Goal: Task Accomplishment & Management: Manage account settings

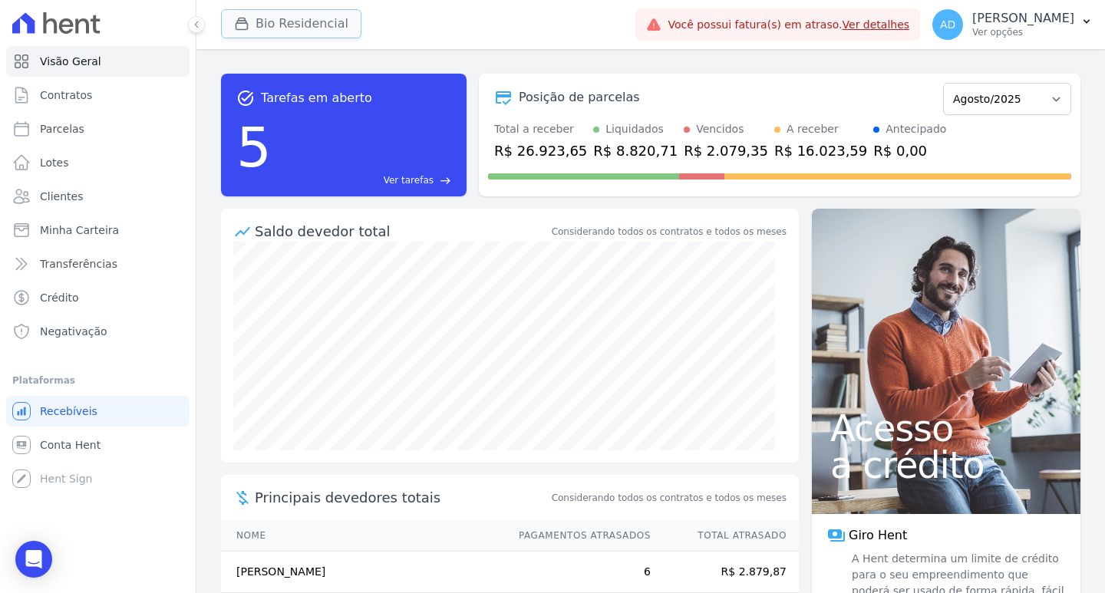
click at [251, 28] on div "button" at bounding box center [244, 23] width 21 height 15
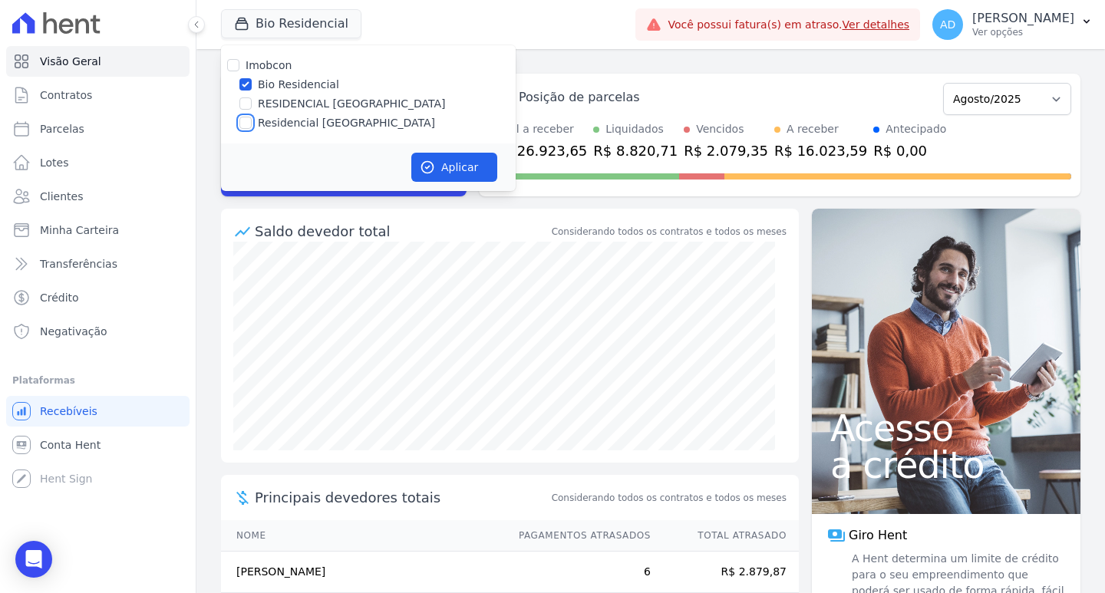
click at [249, 119] on input "Residencial [GEOGRAPHIC_DATA]" at bounding box center [245, 123] width 12 height 12
checkbox input "true"
click at [245, 83] on input "Bio Residencial" at bounding box center [245, 84] width 12 height 12
checkbox input "false"
click at [443, 160] on button "Aplicar" at bounding box center [454, 167] width 86 height 29
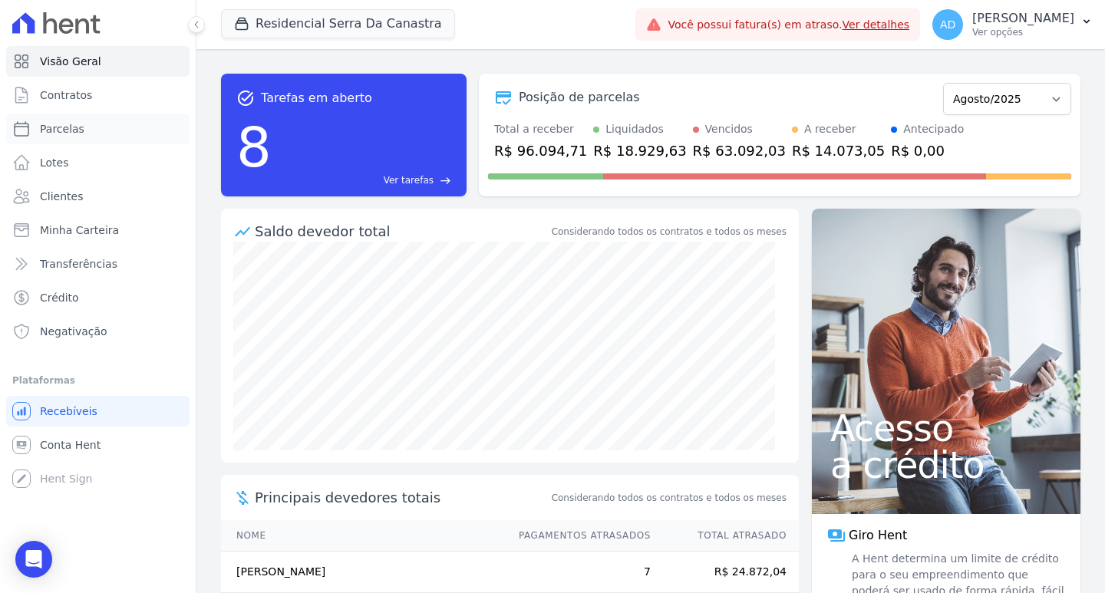
click at [97, 130] on link "Parcelas" at bounding box center [97, 129] width 183 height 31
select select
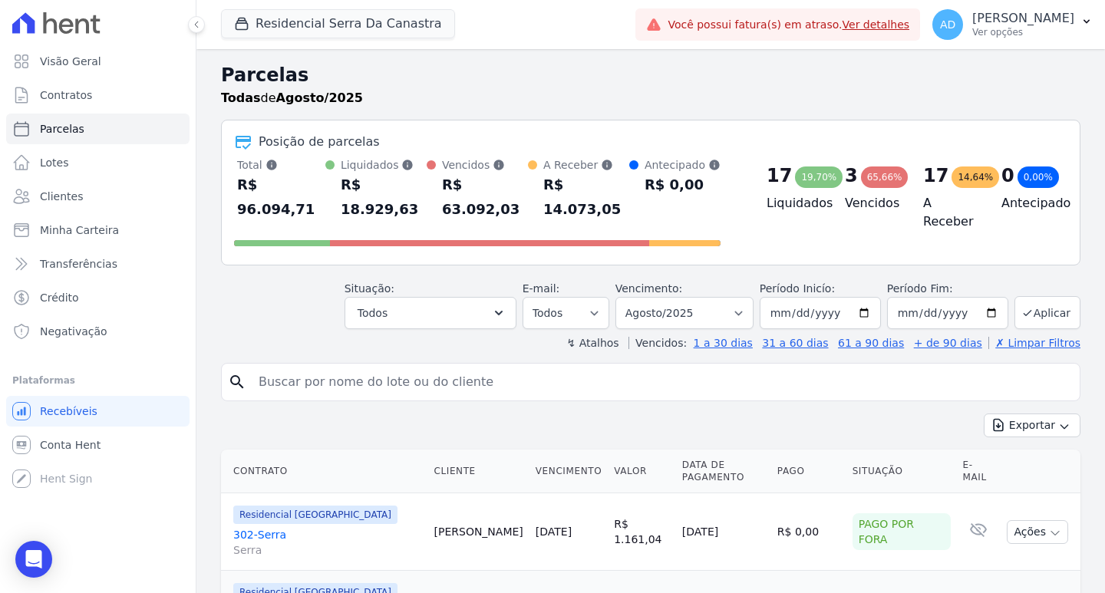
click at [348, 367] on input "search" at bounding box center [661, 382] width 824 height 31
type input "[PERSON_NAME]"
select select
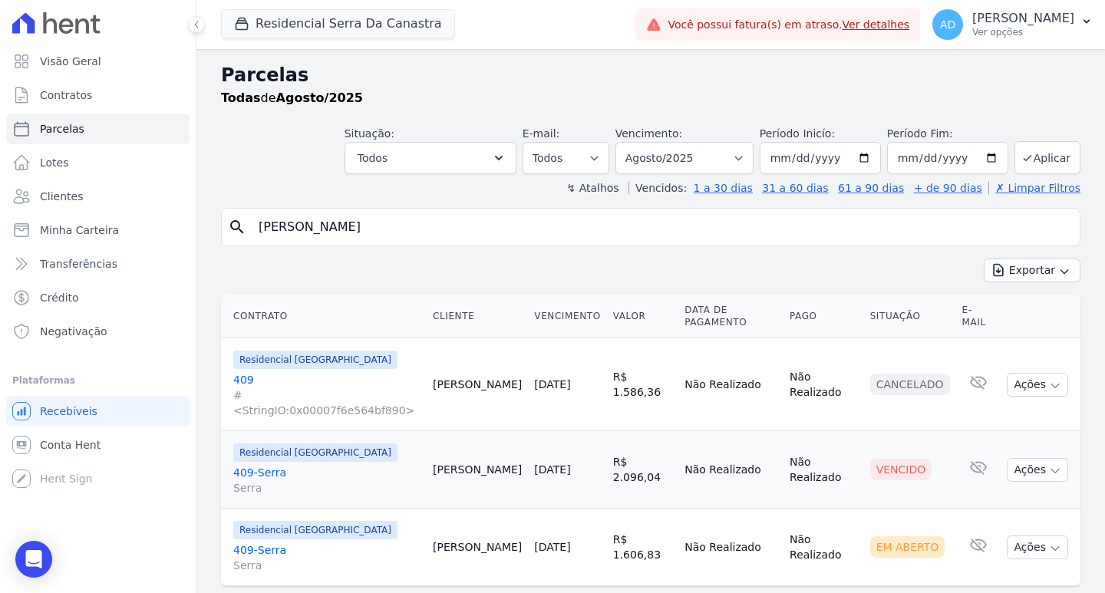
scroll to position [12, 0]
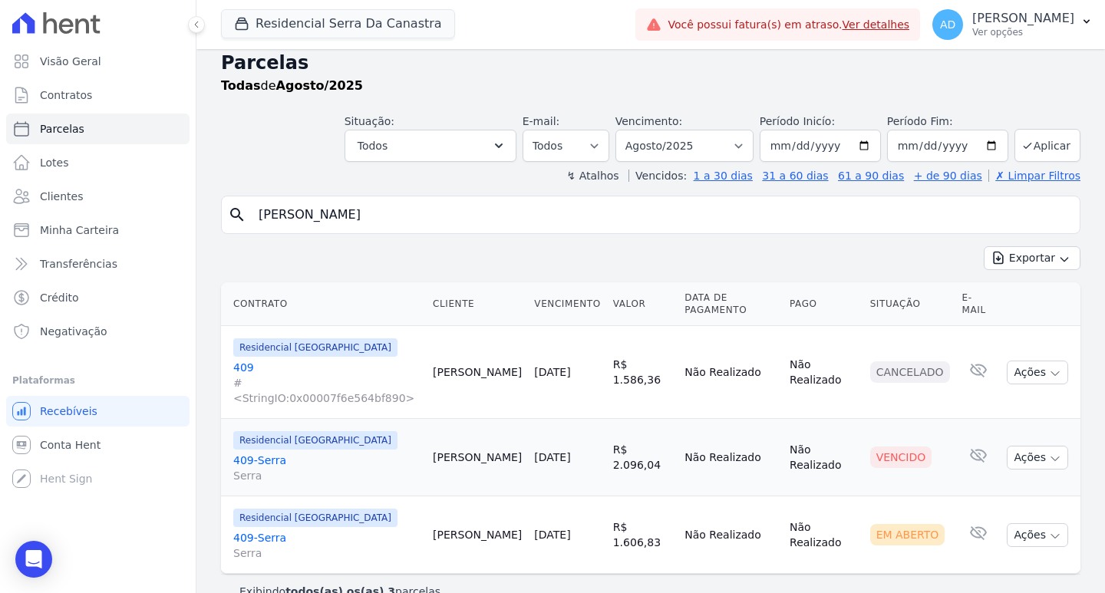
click at [279, 530] on link "409-Serra Serra" at bounding box center [326, 545] width 187 height 31
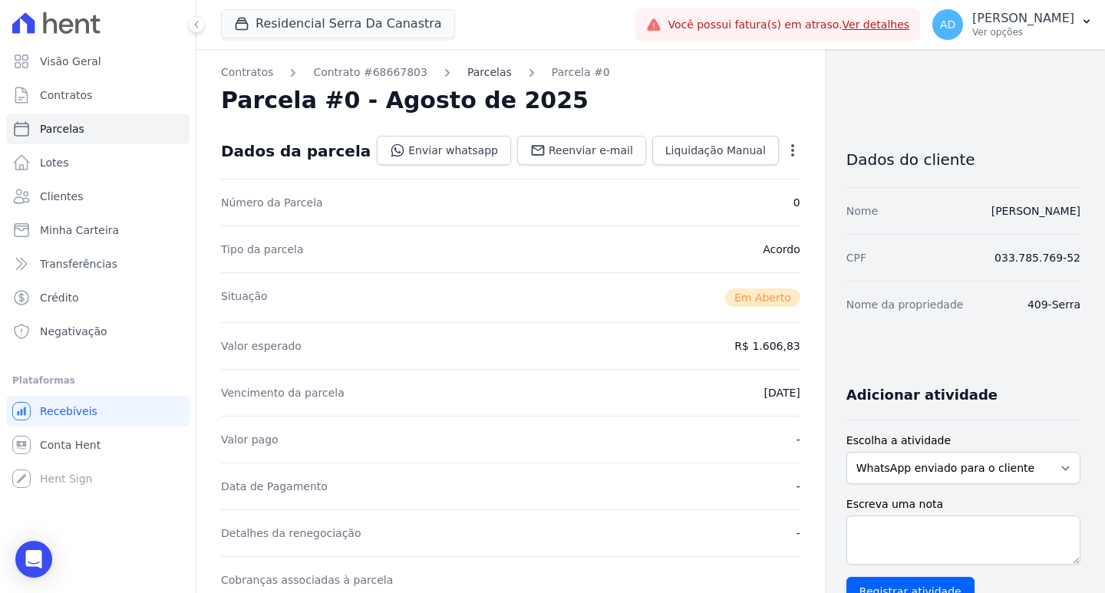
click at [467, 74] on link "Parcelas" at bounding box center [489, 72] width 45 height 16
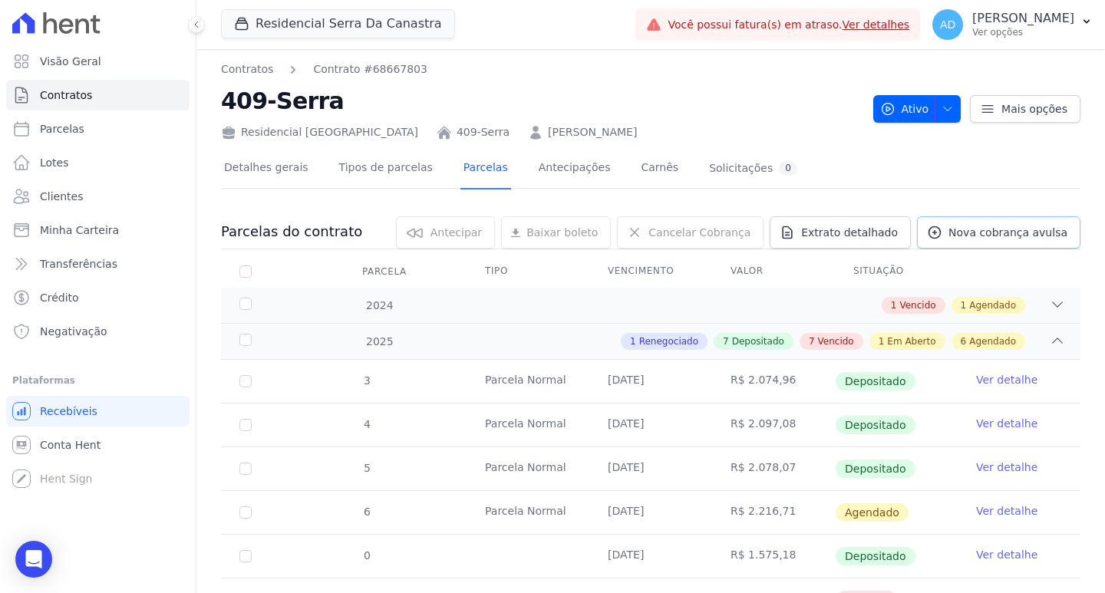
click at [991, 233] on span "Nova cobrança avulsa" at bounding box center [1007, 232] width 119 height 15
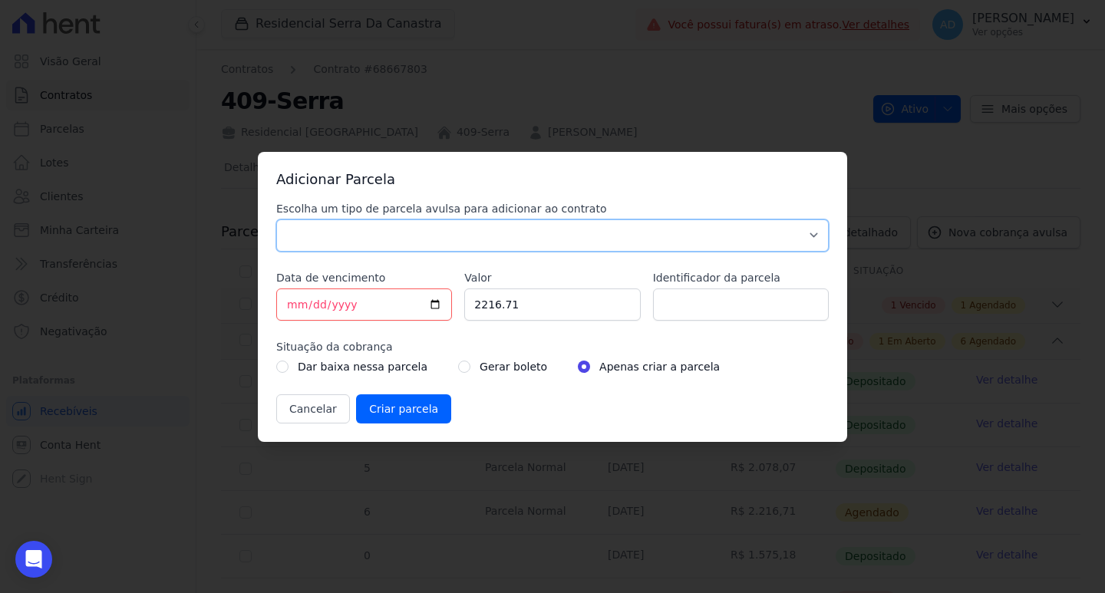
click at [341, 225] on select "Parcela Normal Sinal Caução Intercalada Chaves Pré Chaves Pós Chaves Taxas Quit…" at bounding box center [552, 235] width 552 height 32
select select "standard"
click at [276, 219] on select "Parcela Normal Sinal Caução Intercalada Chaves Pré Chaves Pós Chaves Taxas Quit…" at bounding box center [552, 235] width 552 height 32
click at [516, 309] on input "2216.71" at bounding box center [552, 305] width 176 height 32
drag, startPoint x: 530, startPoint y: 307, endPoint x: 384, endPoint y: 301, distance: 146.7
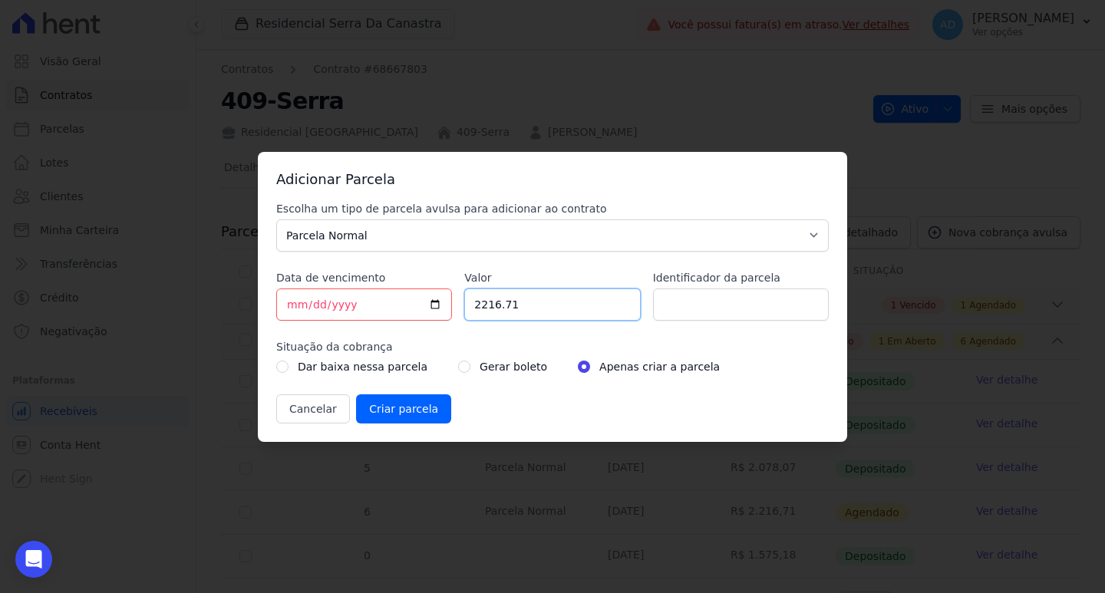
click at [384, 301] on div "Escolha um tipo de parcela avulsa para adicionar ao contrato Parcela Normal Sin…" at bounding box center [552, 312] width 552 height 223
type input "2160.33"
type input "001"
click at [458, 365] on input "radio" at bounding box center [464, 367] width 12 height 12
radio input "true"
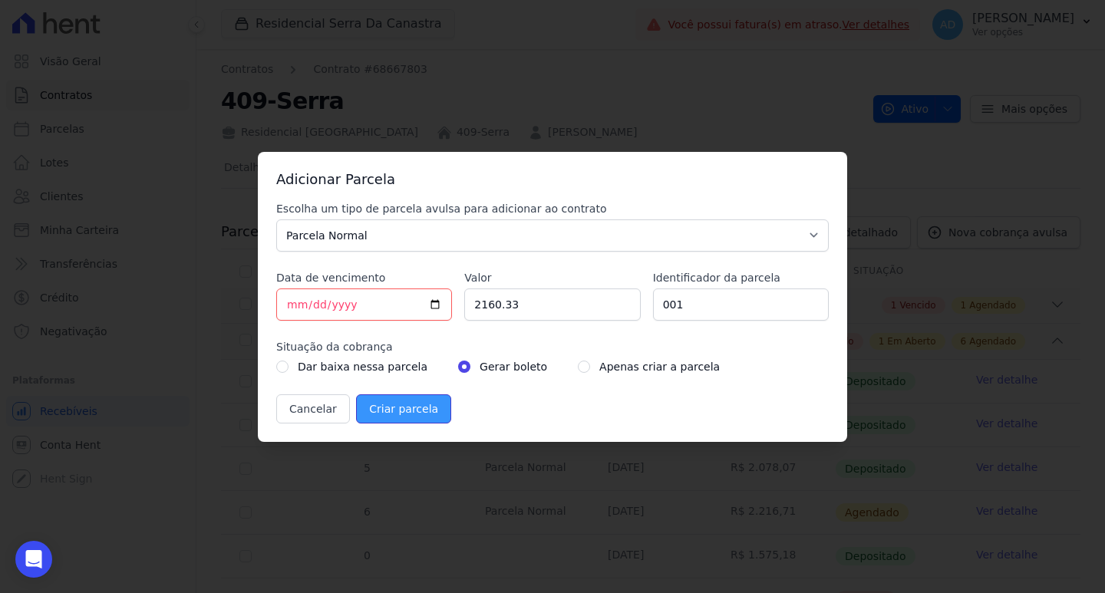
click at [388, 408] on input "Criar parcela" at bounding box center [403, 408] width 95 height 29
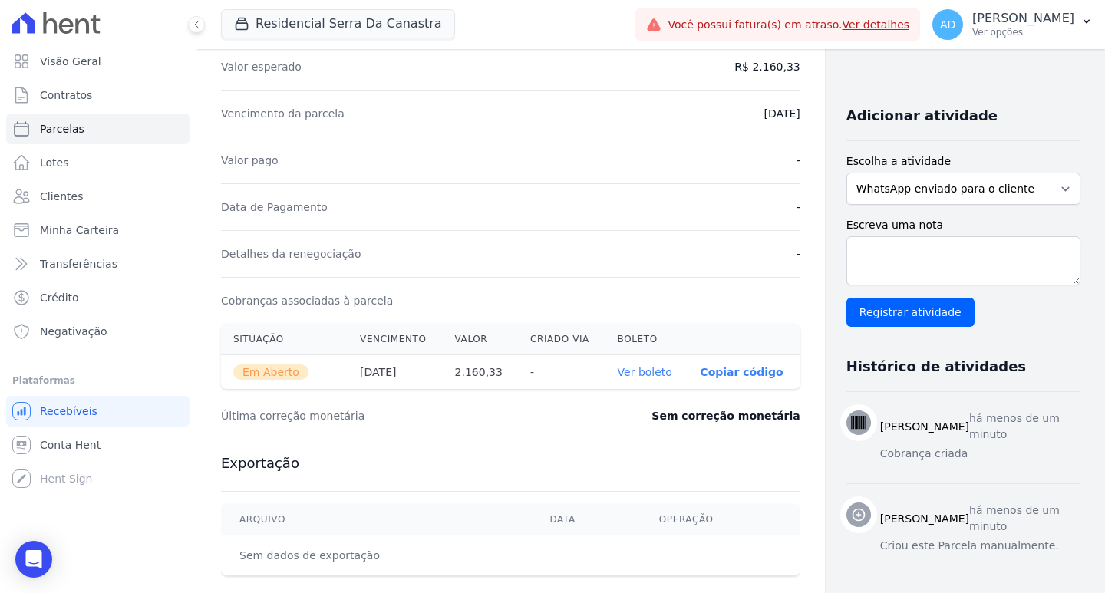
scroll to position [307, 0]
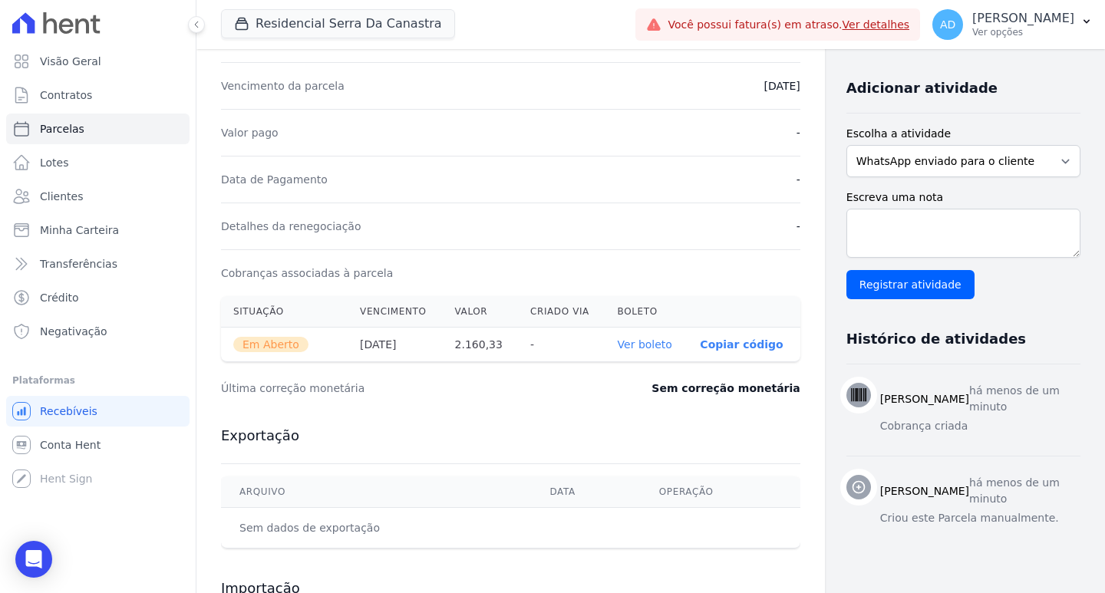
click at [618, 345] on link "Ver boleto" at bounding box center [645, 344] width 54 height 12
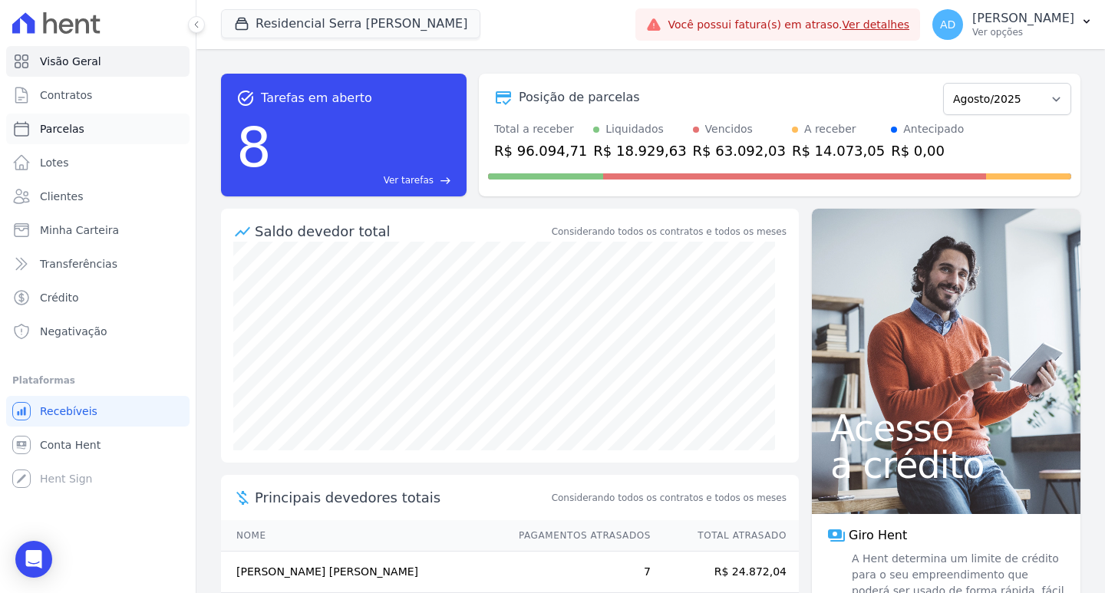
click at [52, 128] on span "Parcelas" at bounding box center [62, 128] width 45 height 15
select select
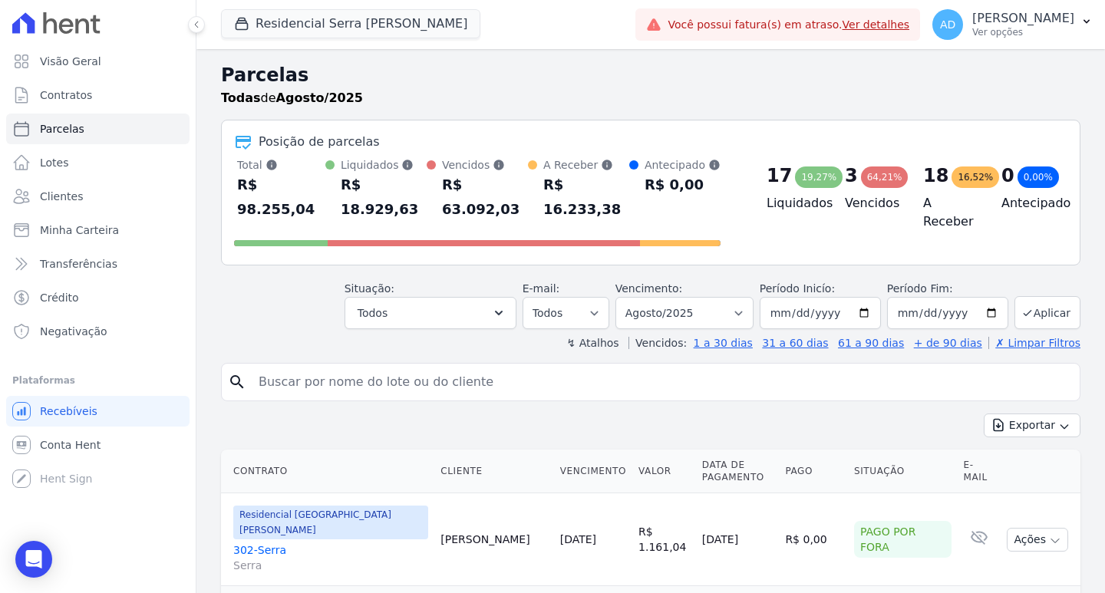
click at [435, 370] on input "search" at bounding box center [661, 382] width 824 height 31
type input "[PERSON_NAME]"
click at [523, 335] on div "↯ Atalhos Vencidos: 1 a 30 [PERSON_NAME] 31 a 60 [PERSON_NAME] 61 a 90 [PERSON_…" at bounding box center [650, 342] width 859 height 15
click at [394, 368] on input "[PERSON_NAME]" at bounding box center [661, 382] width 824 height 31
select select
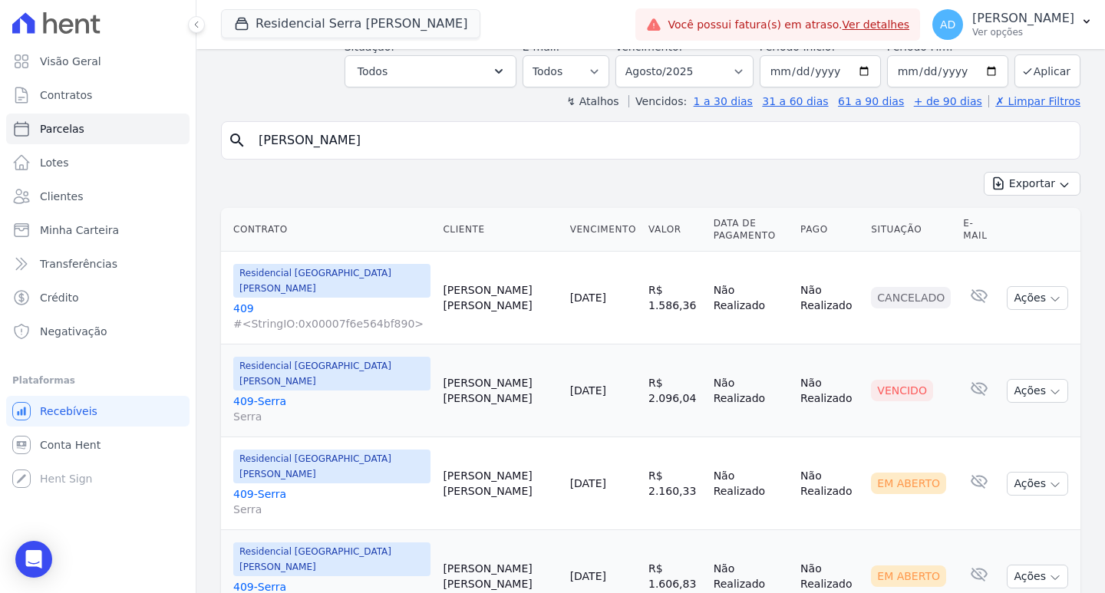
scroll to position [90, 0]
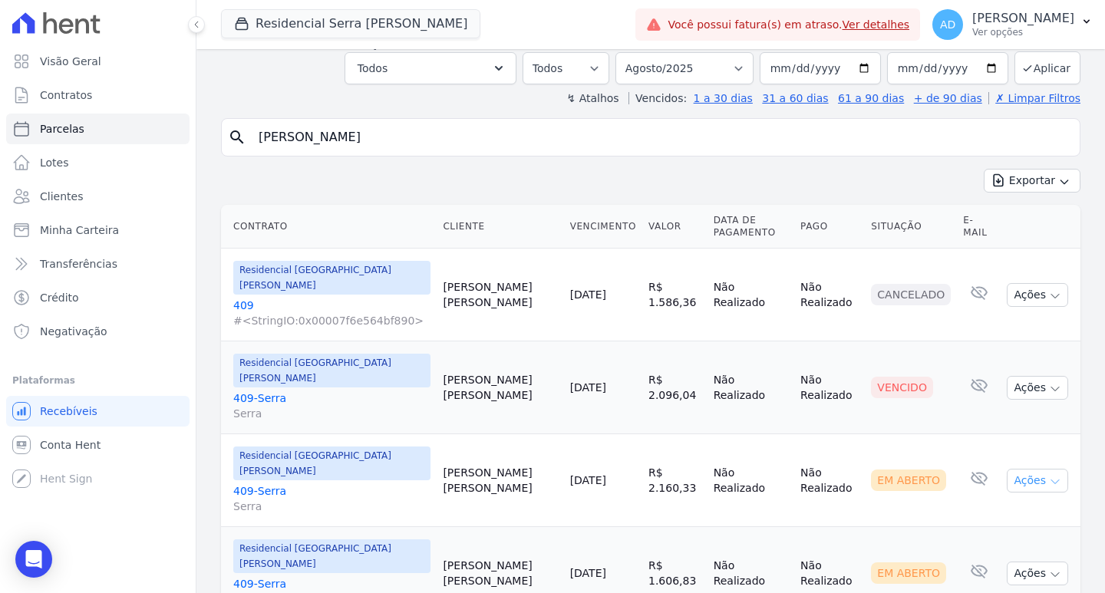
click at [1049, 476] on icon "button" at bounding box center [1055, 482] width 12 height 12
click at [570, 474] on link "[DATE]" at bounding box center [588, 480] width 36 height 12
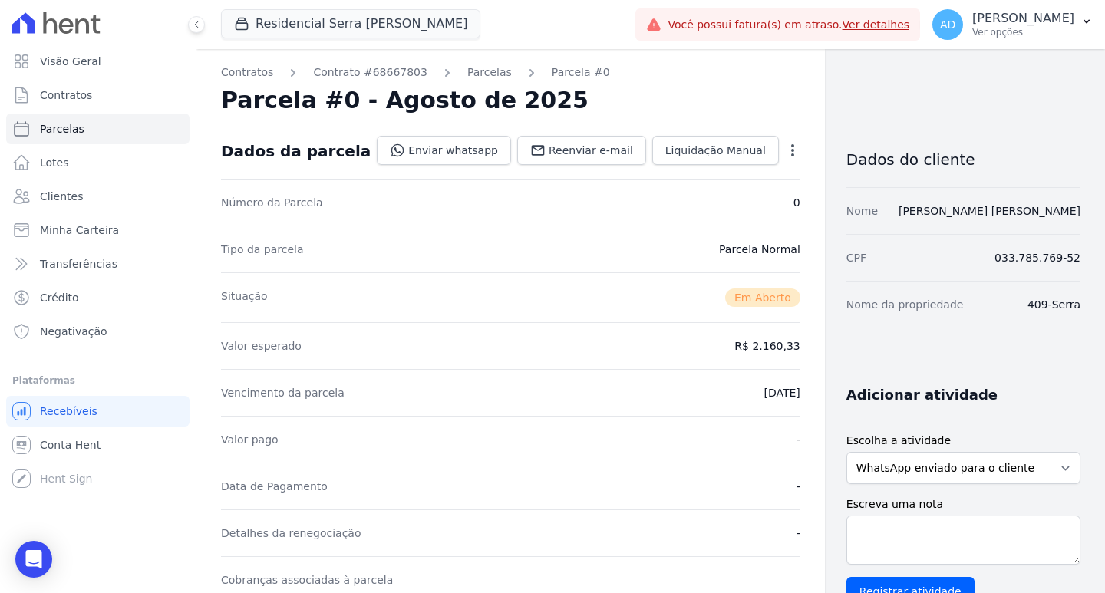
click at [785, 148] on icon "button" at bounding box center [792, 150] width 15 height 15
click at [666, 201] on link "Cancelar Cobrança" at bounding box center [726, 199] width 135 height 28
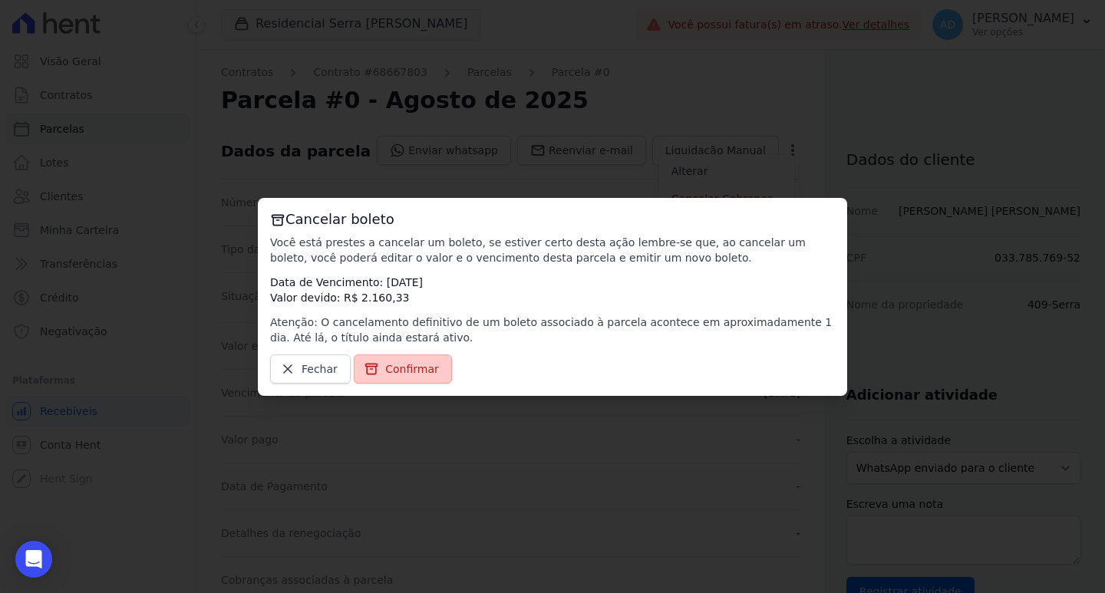
click at [394, 373] on span "Confirmar" at bounding box center [412, 368] width 54 height 15
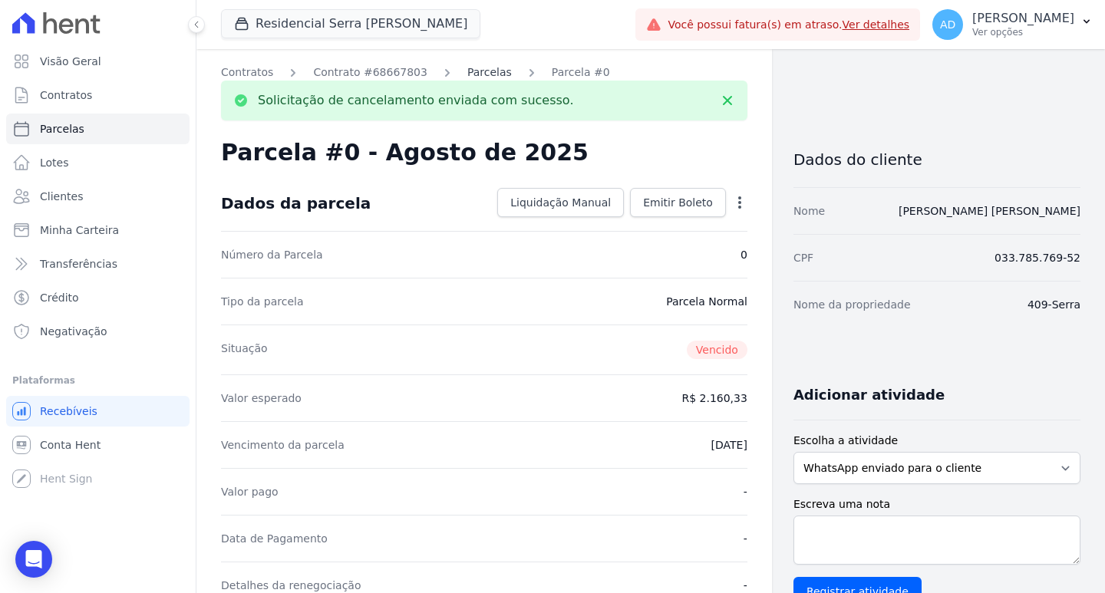
click at [467, 66] on link "Parcelas" at bounding box center [489, 72] width 45 height 16
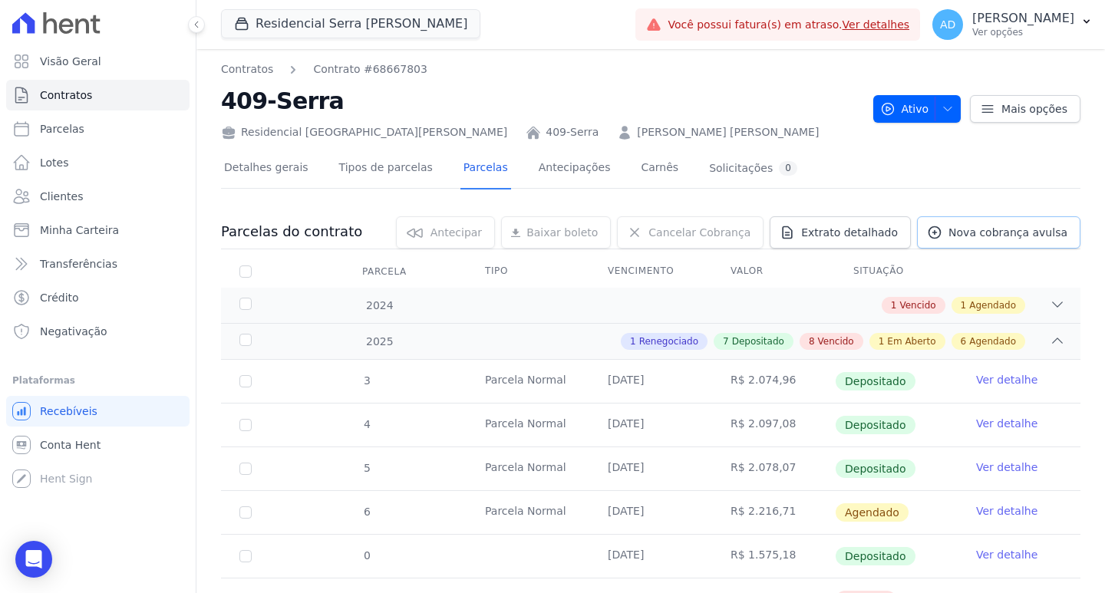
click at [1004, 233] on span "Nova cobrança avulsa" at bounding box center [1007, 232] width 119 height 15
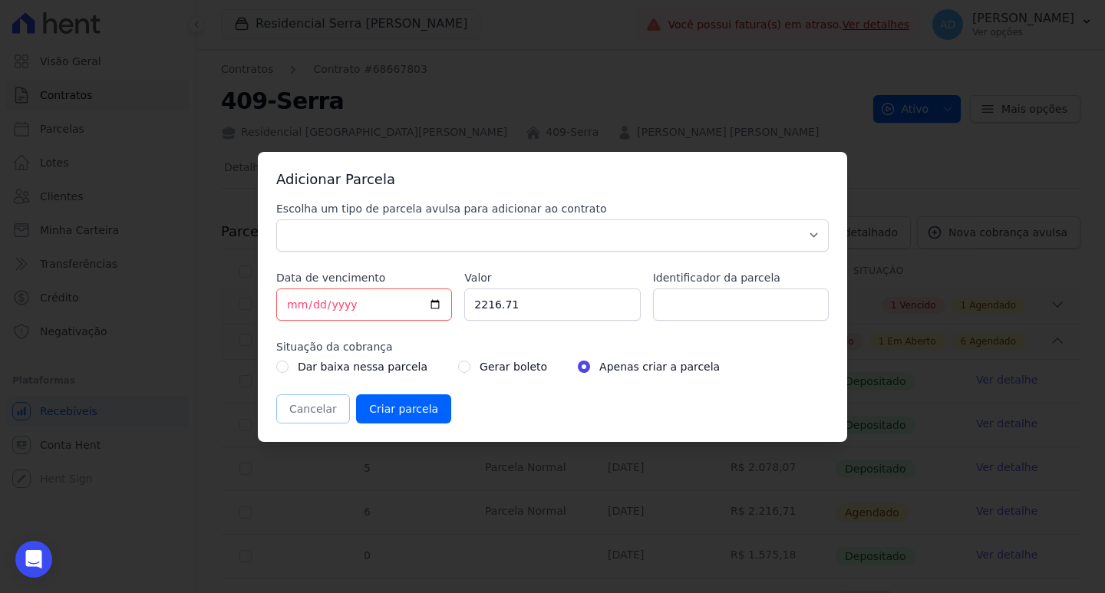
click at [312, 411] on button "Cancelar" at bounding box center [313, 408] width 74 height 29
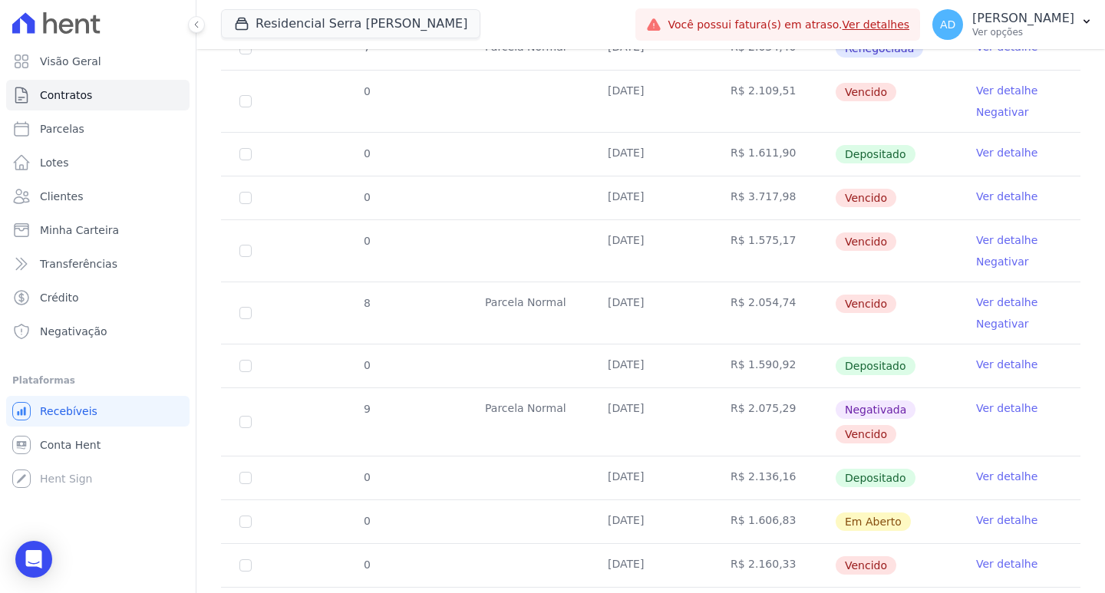
scroll to position [691, 0]
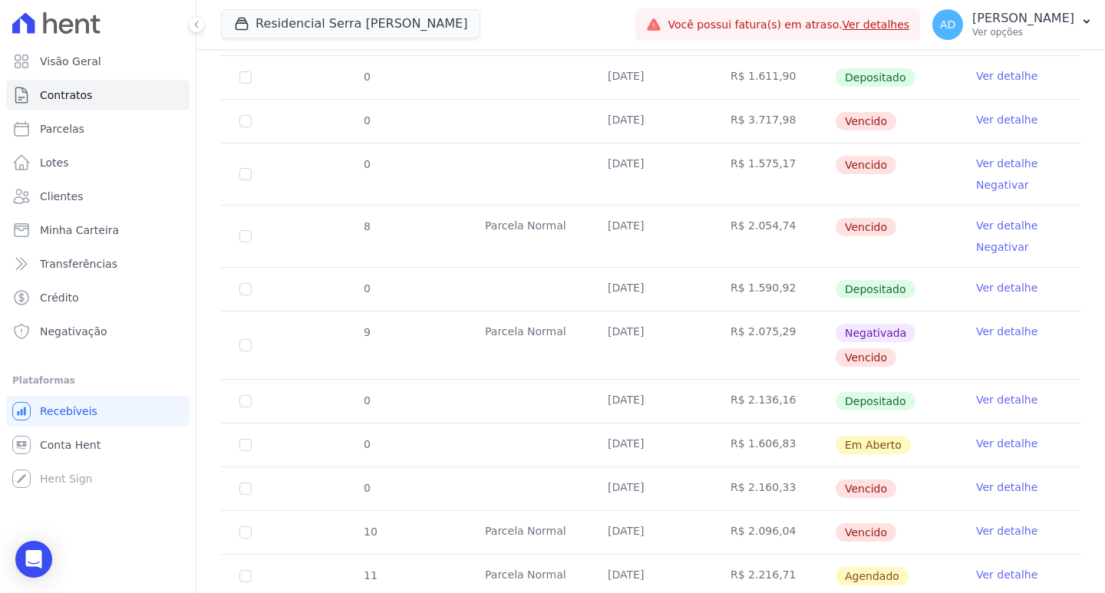
drag, startPoint x: 985, startPoint y: 334, endPoint x: 977, endPoint y: 341, distance: 10.9
click at [985, 334] on link "Ver detalhe" at bounding box center [1006, 331] width 61 height 15
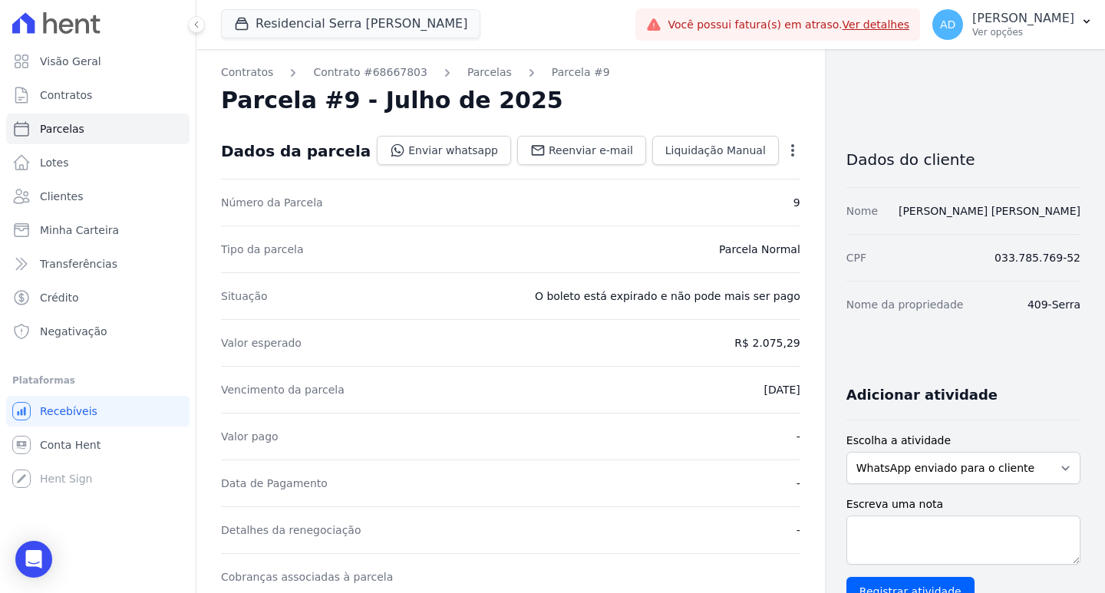
click at [785, 147] on icon "button" at bounding box center [792, 150] width 15 height 15
click at [659, 230] on link "Renegociar" at bounding box center [726, 227] width 135 height 28
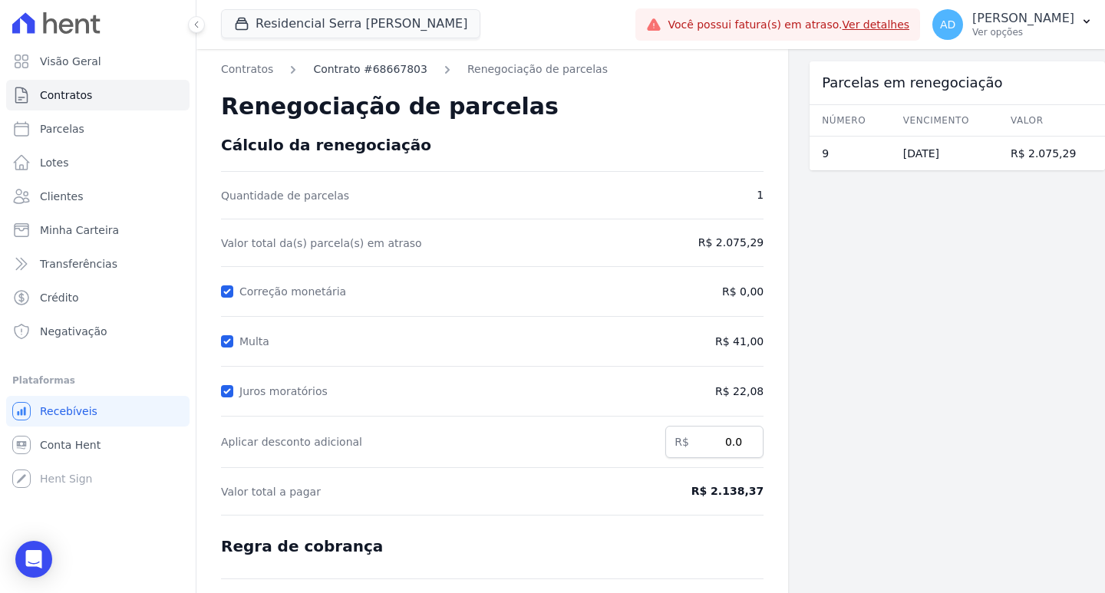
click at [340, 63] on link "Contrato #68667803" at bounding box center [370, 69] width 114 height 16
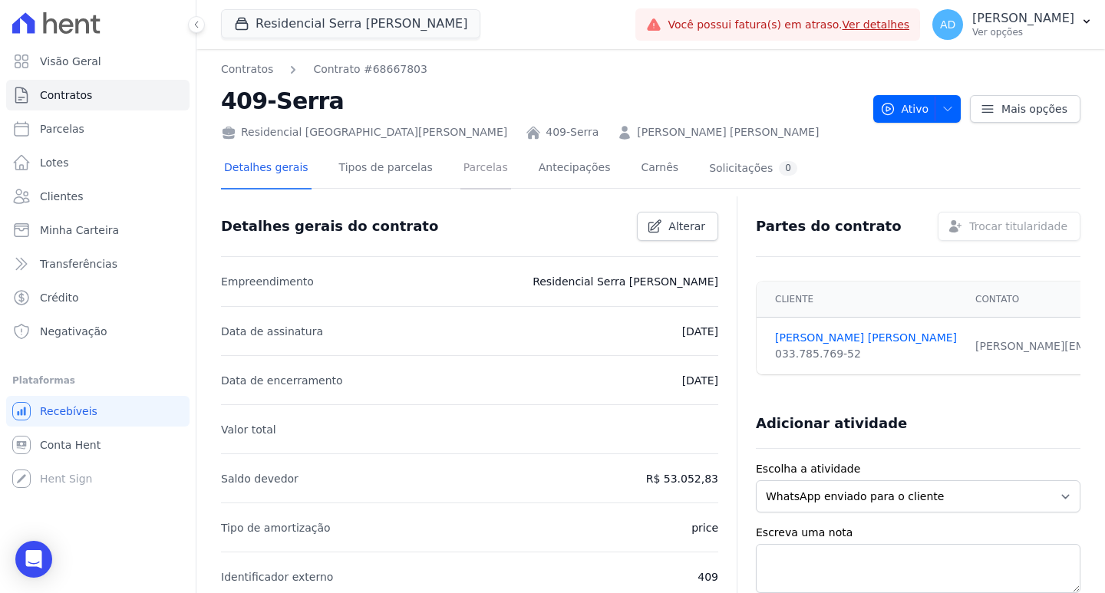
drag, startPoint x: 446, startPoint y: 170, endPoint x: 470, endPoint y: 239, distance: 72.3
click at [460, 171] on link "Parcelas" at bounding box center [485, 169] width 51 height 41
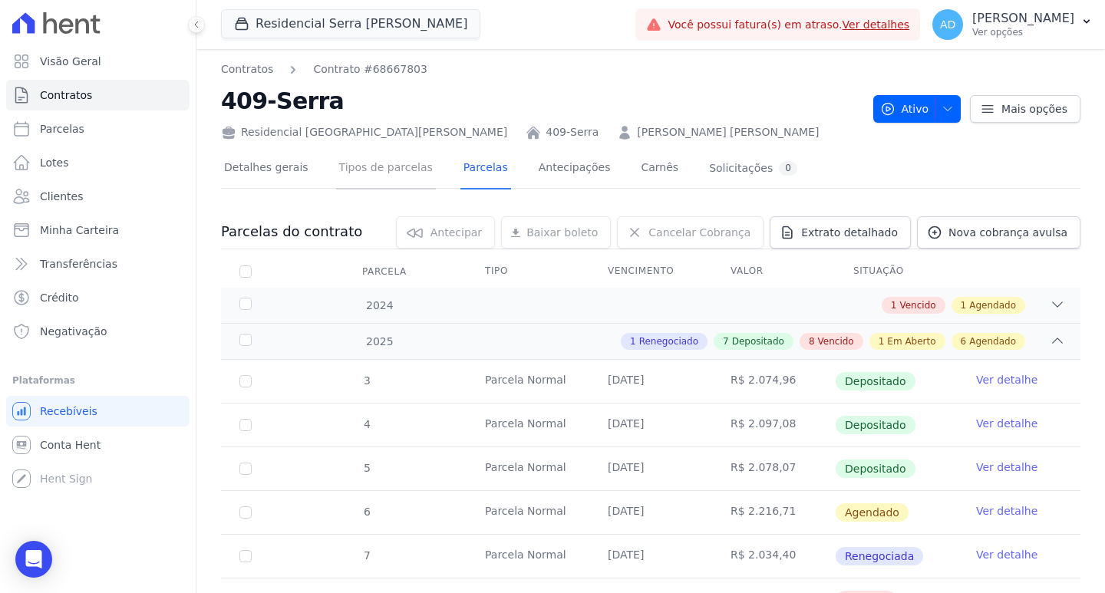
click at [373, 171] on link "Tipos de parcelas" at bounding box center [386, 169] width 100 height 41
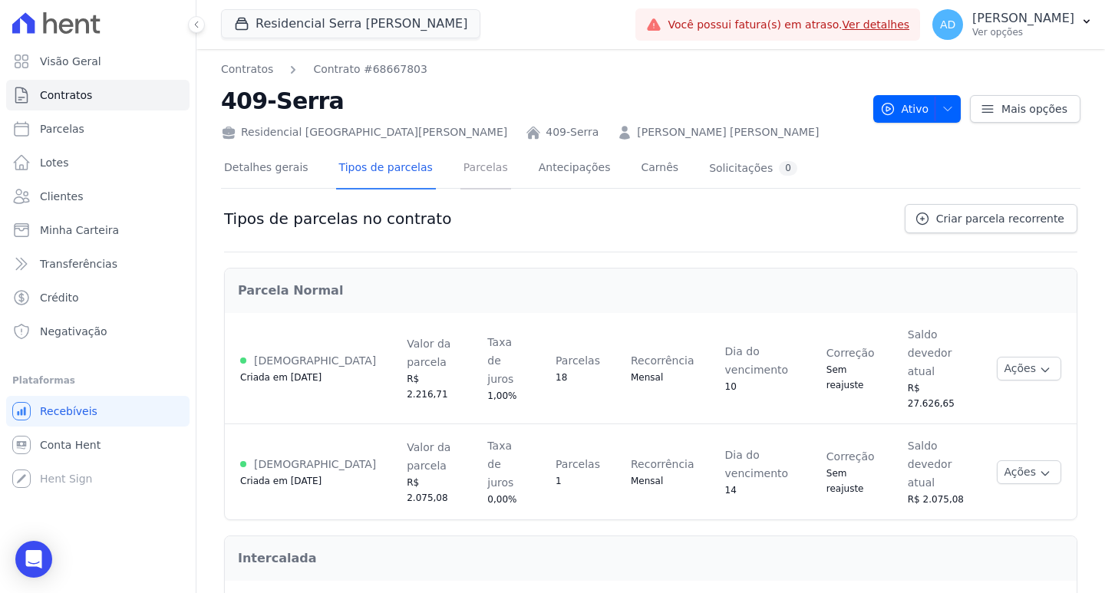
click at [460, 170] on link "Parcelas" at bounding box center [485, 169] width 51 height 41
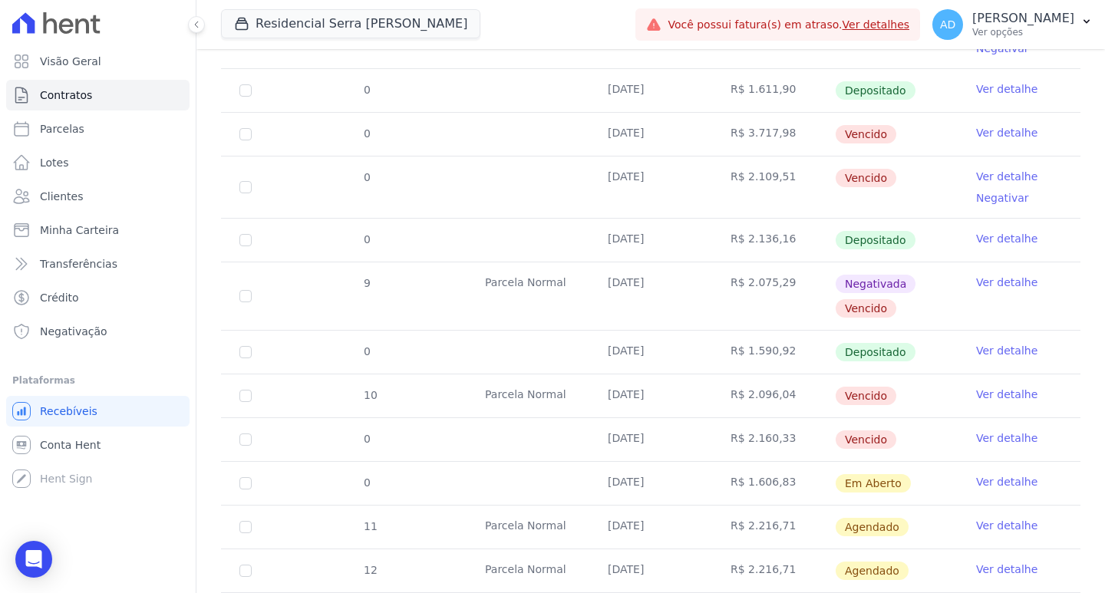
scroll to position [767, 0]
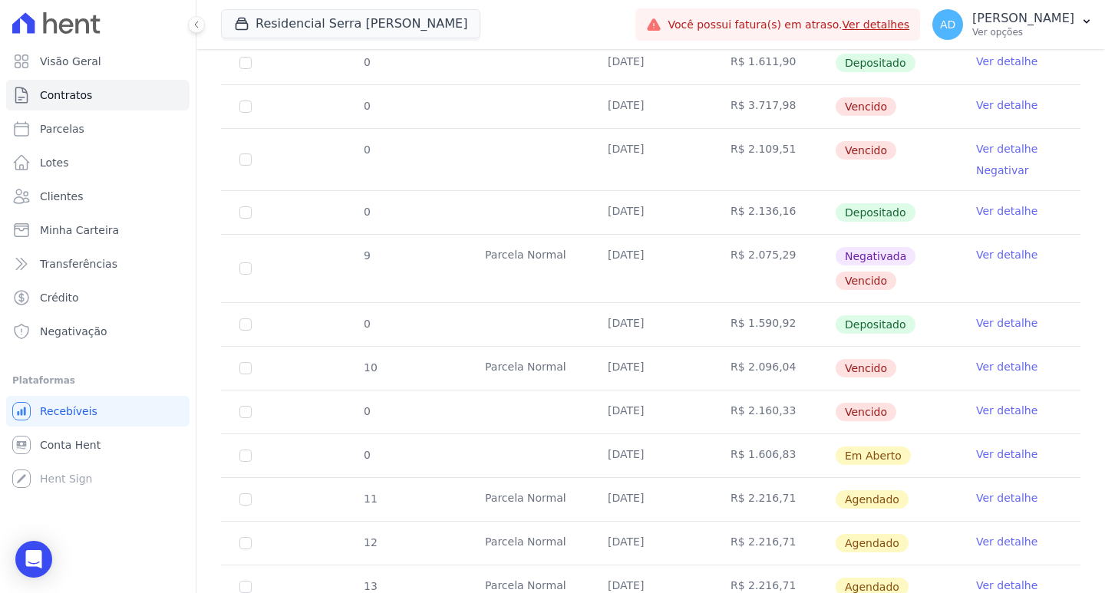
click at [998, 408] on link "Ver detalhe" at bounding box center [1006, 410] width 61 height 15
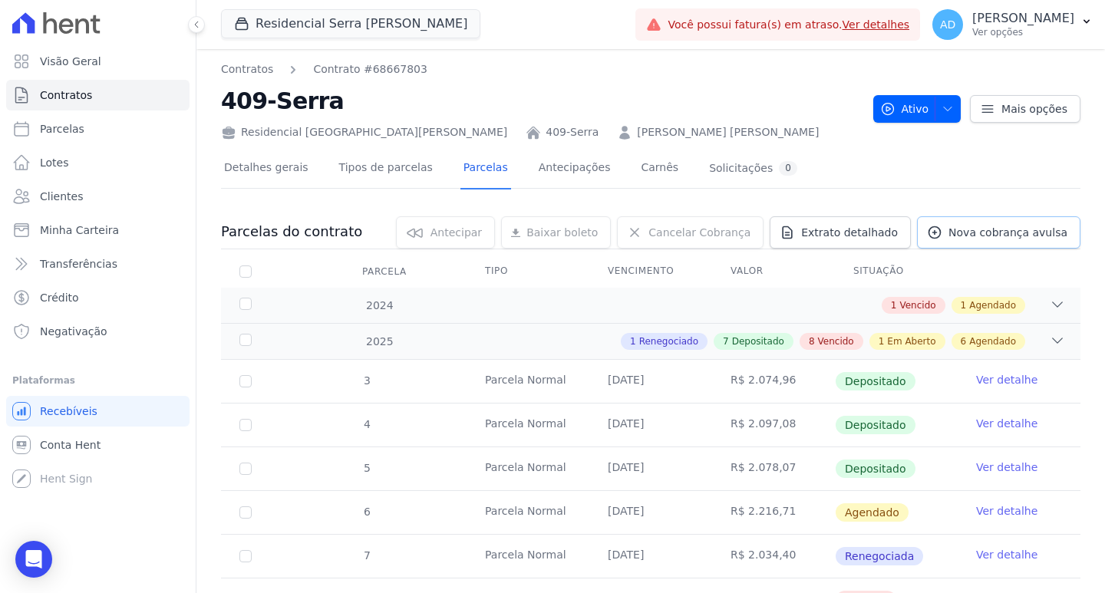
click at [961, 233] on span "Nova cobrança avulsa" at bounding box center [1007, 232] width 119 height 15
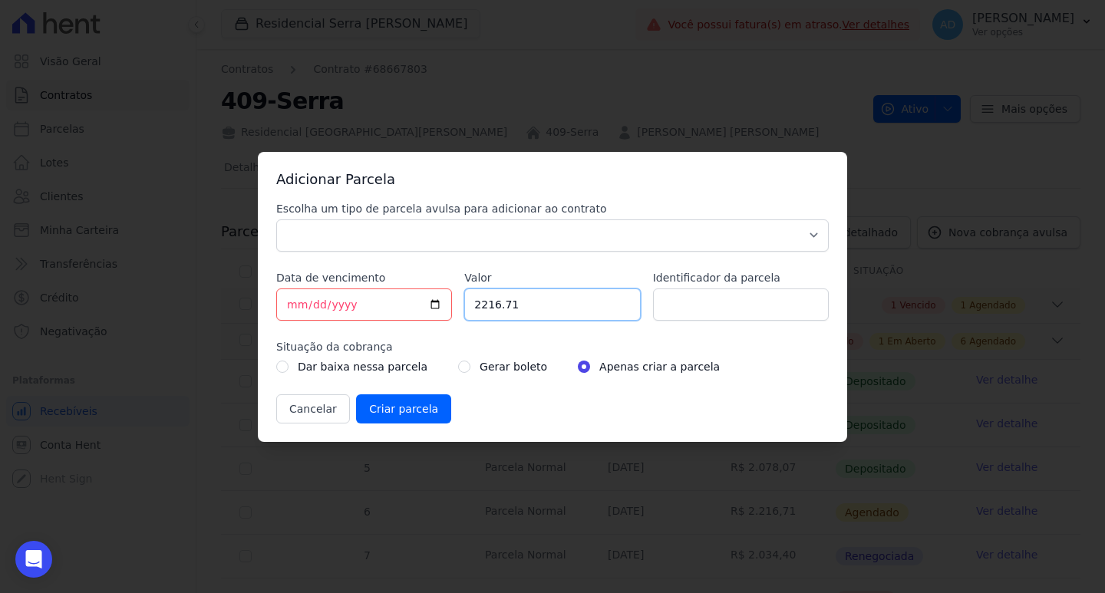
drag, startPoint x: 519, startPoint y: 305, endPoint x: 441, endPoint y: 302, distance: 77.6
click at [441, 302] on div "Escolha um tipo de parcela avulsa para adicionar ao contrato Parcela Normal Sin…" at bounding box center [552, 312] width 552 height 223
type input "2160.33"
click at [691, 305] on input "Identificador da parcela" at bounding box center [741, 305] width 176 height 32
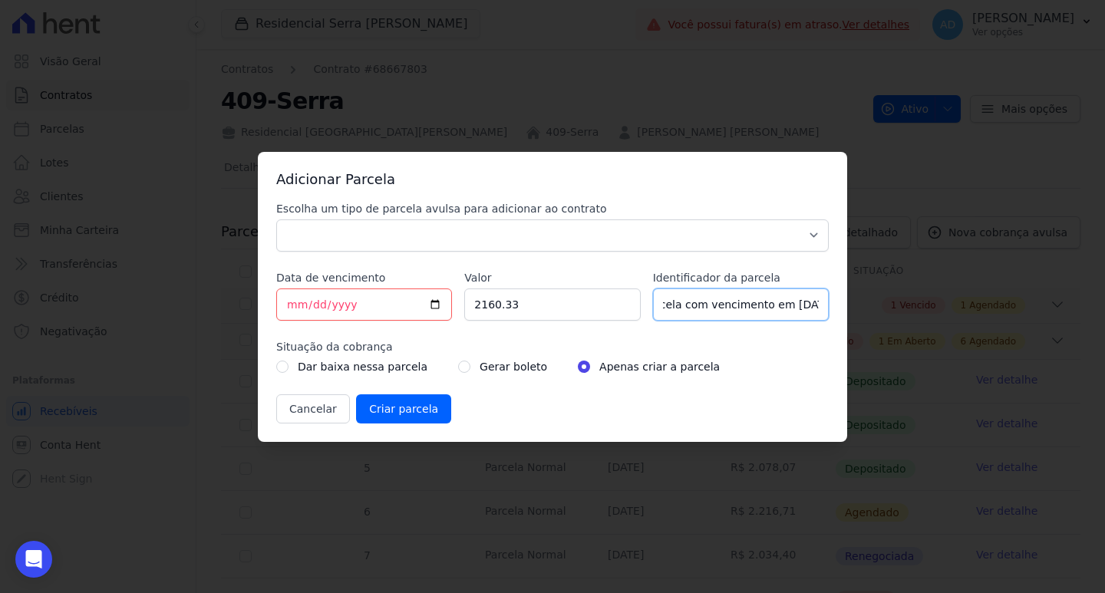
click at [712, 301] on input "Parcela referente a parcela com vencimento em [DATE]" at bounding box center [741, 305] width 176 height 32
click at [676, 305] on input "Parcela referente a parcela com vencimento em [DATE]" at bounding box center [741, 305] width 176 height 32
click at [769, 309] on input "Boleto referente a parcela com vencimento em [DATE]" at bounding box center [741, 305] width 176 height 32
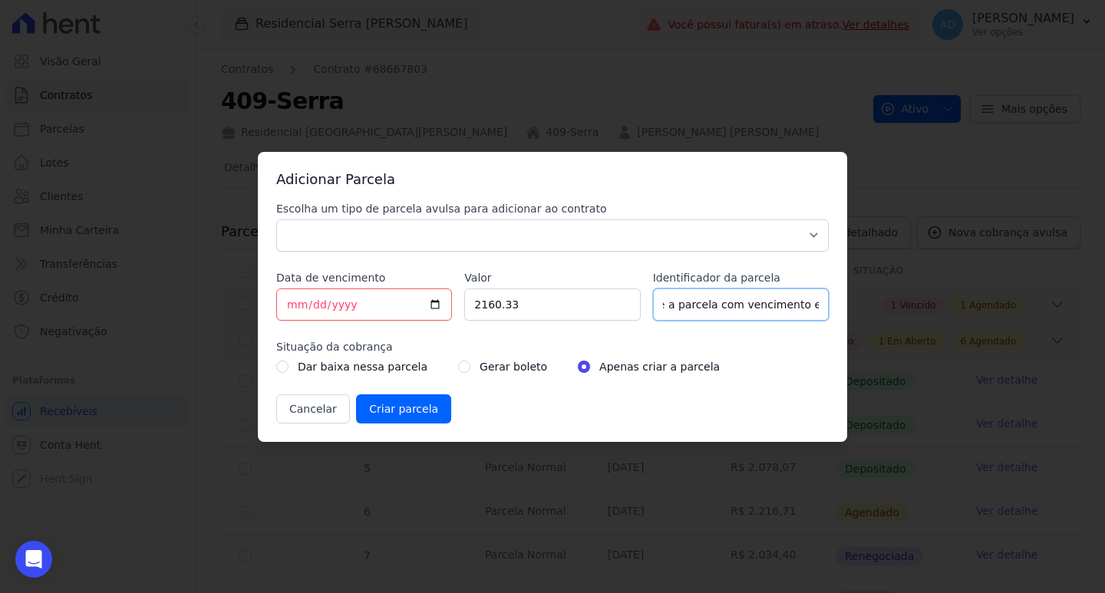
scroll to position [0, 123]
type input "Boleto referente a parcela com vencimento em [DATE]"
click at [458, 365] on div "Gerar boleto" at bounding box center [502, 367] width 89 height 18
click at [458, 371] on input "radio" at bounding box center [464, 367] width 12 height 12
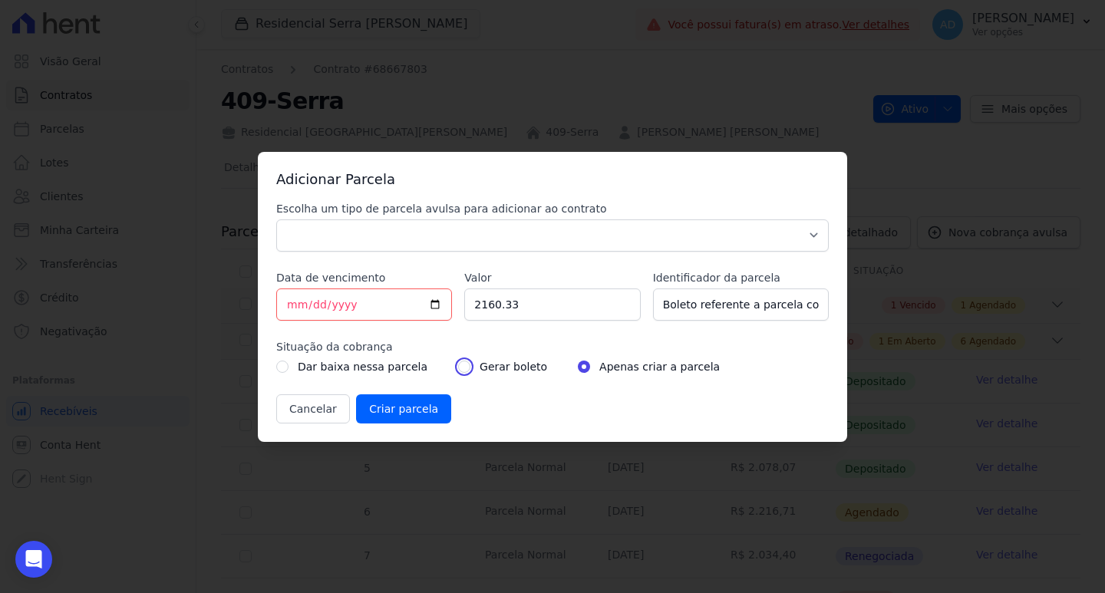
radio input "true"
click at [382, 410] on input "Criar parcela" at bounding box center [403, 408] width 95 height 29
click at [427, 246] on select "Parcela Normal Sinal Caução Intercalada Chaves Pré Chaves Pós Chaves Taxas Quit…" at bounding box center [552, 235] width 552 height 32
click at [276, 219] on select "Parcela Normal Sinal Caução Intercalada Chaves Pré Chaves Pós Chaves Taxas Quit…" at bounding box center [552, 235] width 552 height 32
click at [391, 243] on select "Parcela Normal Sinal Caução Intercalada Chaves Pré Chaves Pós Chaves Taxas Quit…" at bounding box center [552, 235] width 552 height 32
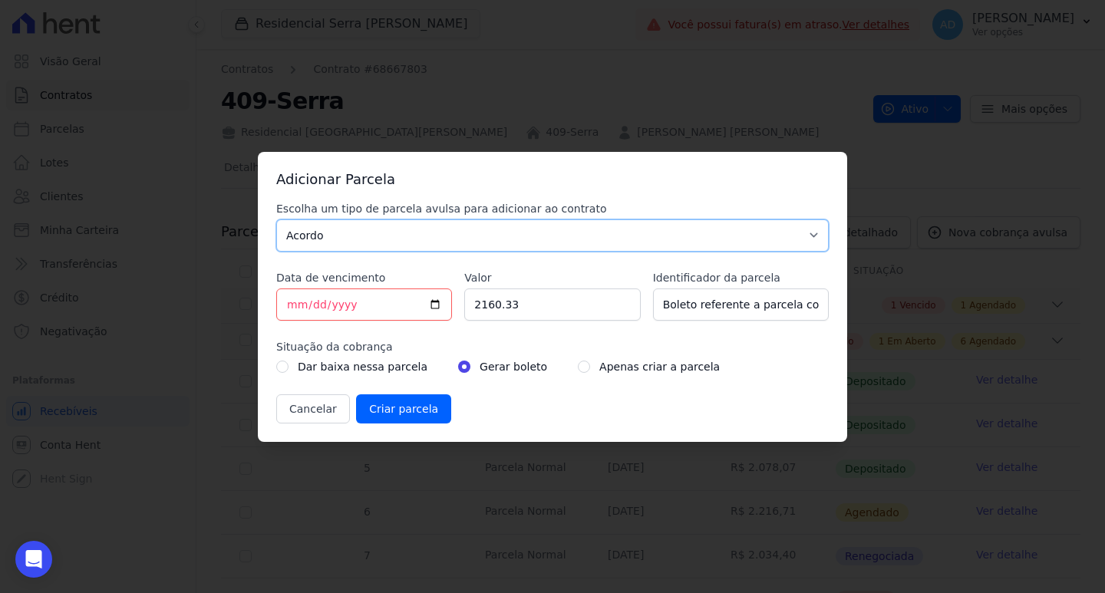
select select "standard"
click at [276, 219] on select "Parcela Normal Sinal Caução Intercalada Chaves Pré Chaves Pós Chaves Taxas Quit…" at bounding box center [552, 235] width 552 height 32
click at [380, 408] on input "Criar parcela" at bounding box center [403, 408] width 95 height 29
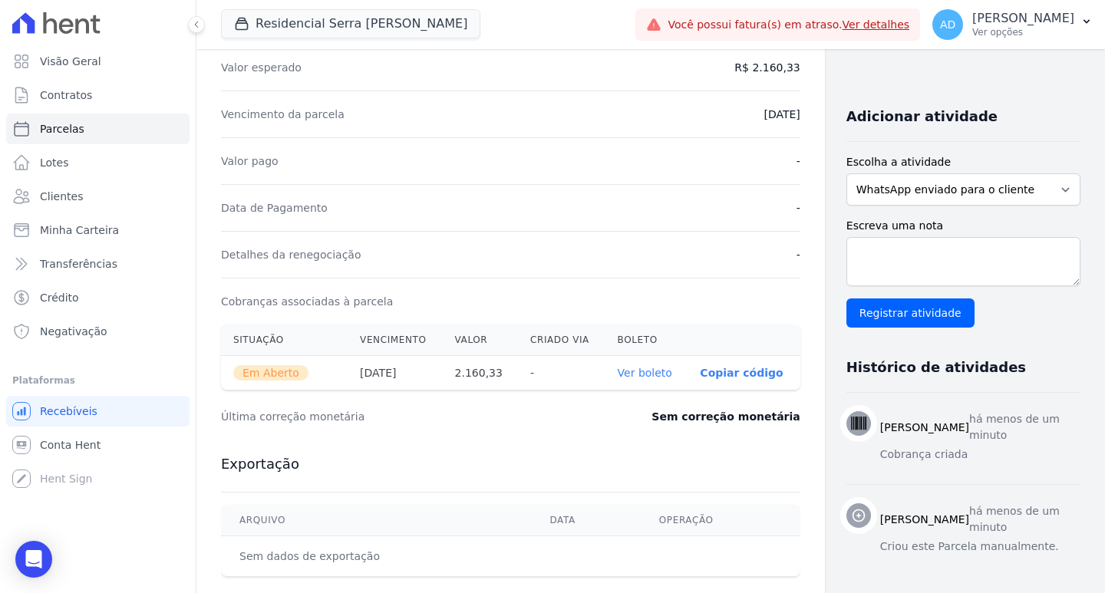
scroll to position [307, 0]
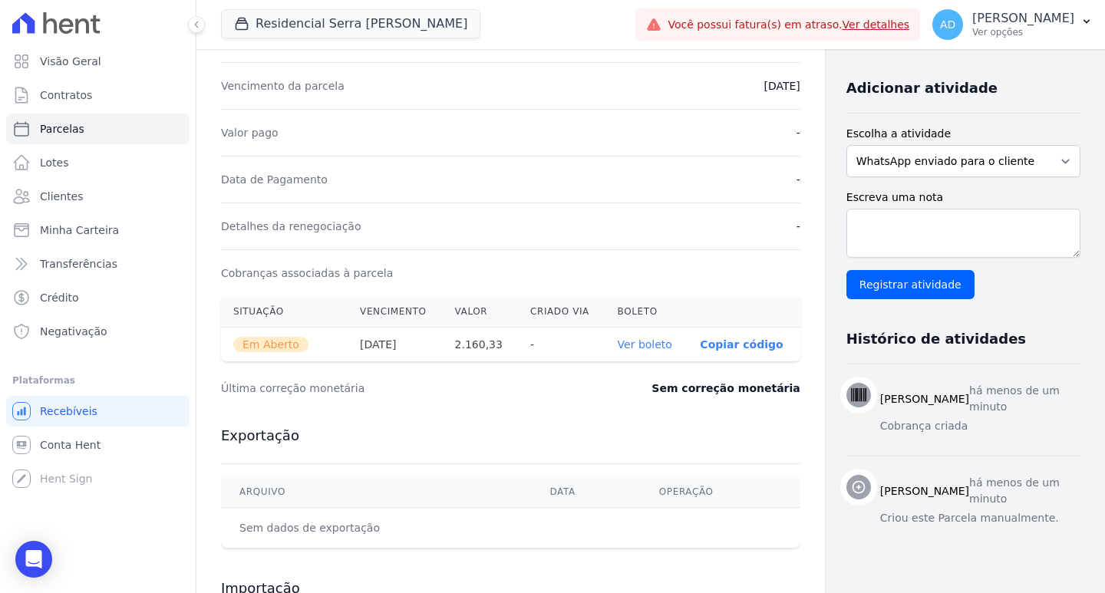
click at [618, 340] on link "Ver boleto" at bounding box center [645, 344] width 54 height 12
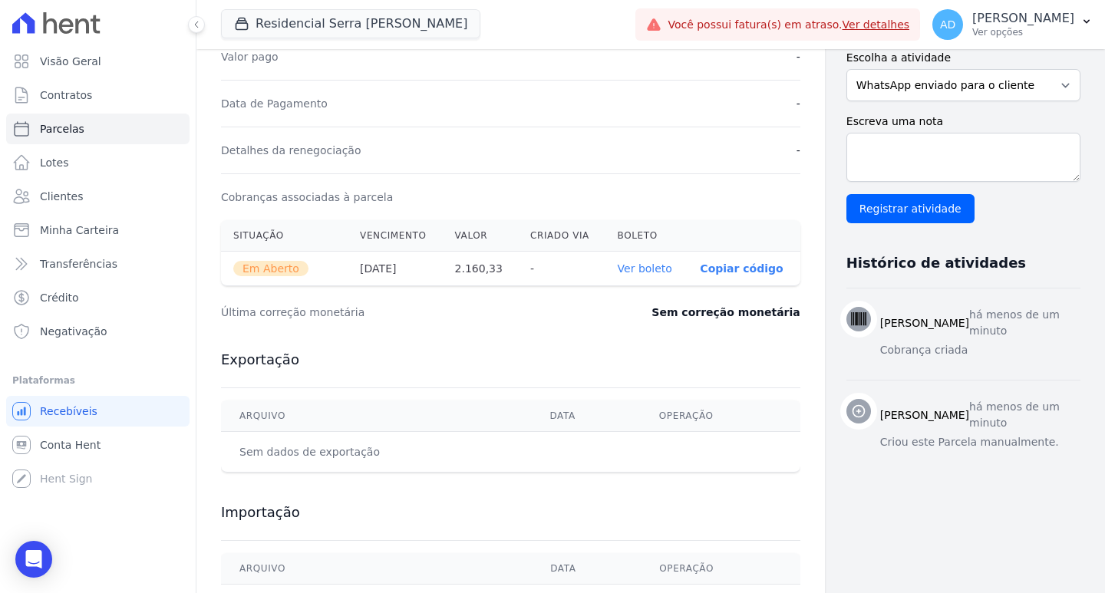
scroll to position [384, 0]
click at [620, 264] on link "Ver boleto" at bounding box center [645, 268] width 54 height 12
